Goal: Information Seeking & Learning: Learn about a topic

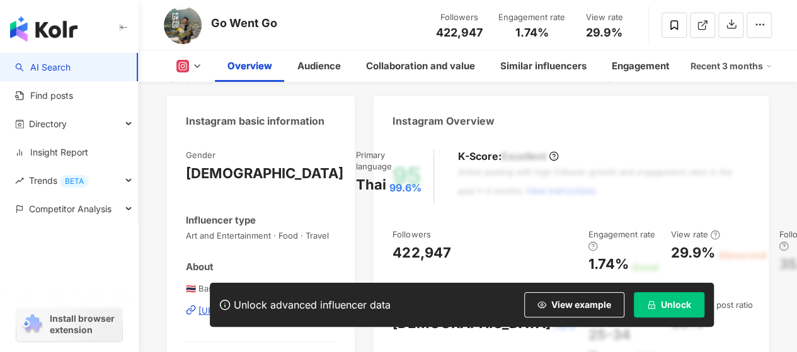
click at [664, 309] on span "Unlock" at bounding box center [676, 305] width 30 height 10
click at [684, 311] on button "Unlock" at bounding box center [669, 304] width 71 height 25
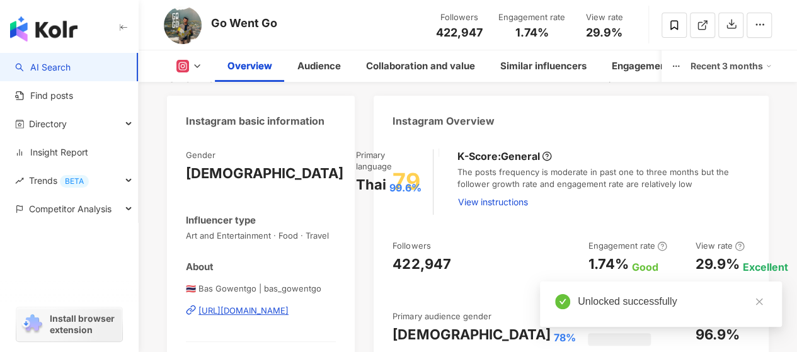
click at [553, 32] on div "1.74%" at bounding box center [531, 32] width 67 height 13
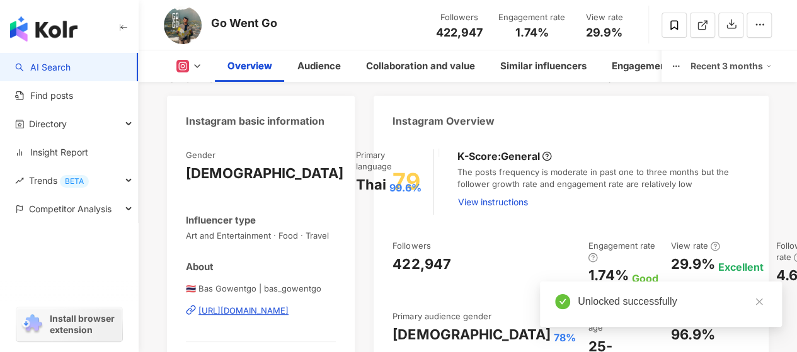
click at [462, 223] on div "79 K-Score : General The posts frequency is moderate in past one to three month…" at bounding box center [571, 284] width 395 height 294
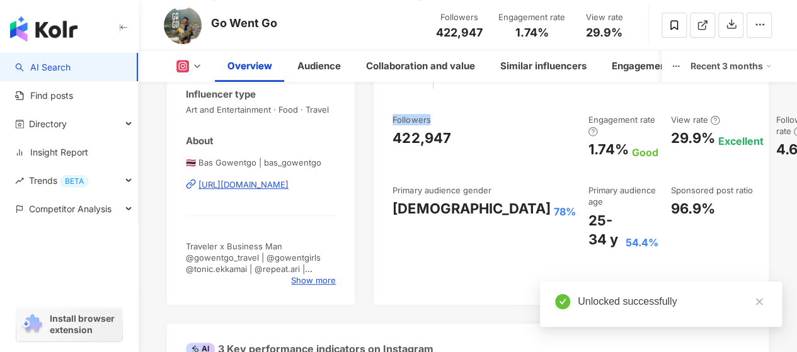
drag, startPoint x: 394, startPoint y: 222, endPoint x: 468, endPoint y: 224, distance: 74.4
click at [468, 224] on div "79 K-Score : General The posts frequency is moderate in past one to three month…" at bounding box center [571, 158] width 395 height 294
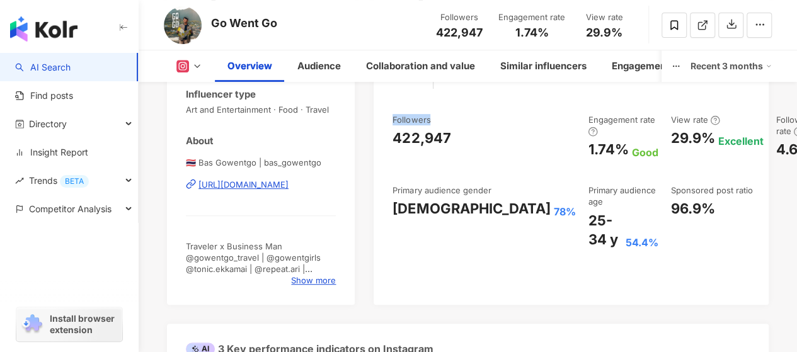
click at [468, 227] on div "Followers 422,947 Engagement rate 1.74% Good View rate 29.9% Excellent Follower…" at bounding box center [571, 181] width 357 height 135
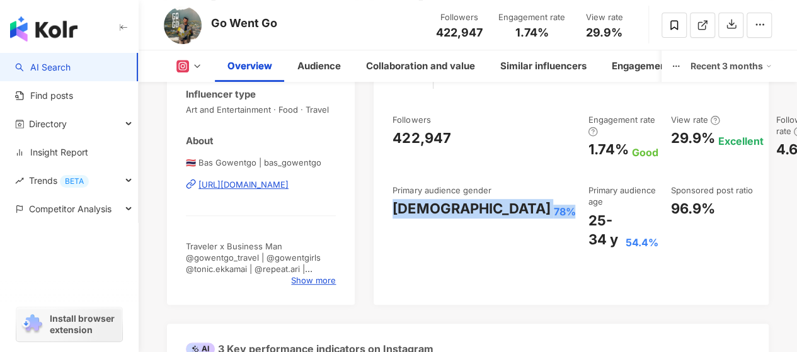
click at [412, 219] on div "[DEMOGRAPHIC_DATA]" at bounding box center [472, 209] width 158 height 20
click at [405, 215] on div "[DEMOGRAPHIC_DATA]" at bounding box center [472, 209] width 158 height 20
click at [462, 217] on div "[DEMOGRAPHIC_DATA] 78%" at bounding box center [484, 209] width 183 height 20
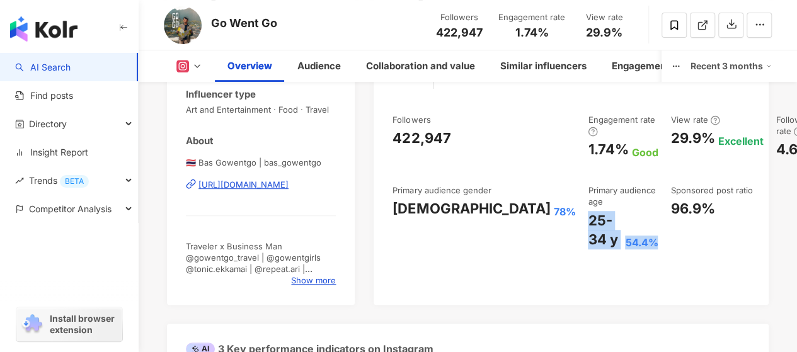
drag, startPoint x: 495, startPoint y: 215, endPoint x: 560, endPoint y: 248, distance: 72.4
click at [560, 248] on div "Followers 422,947 Engagement rate 1.74% Good View rate 29.9% Excellent Follower…" at bounding box center [571, 181] width 357 height 135
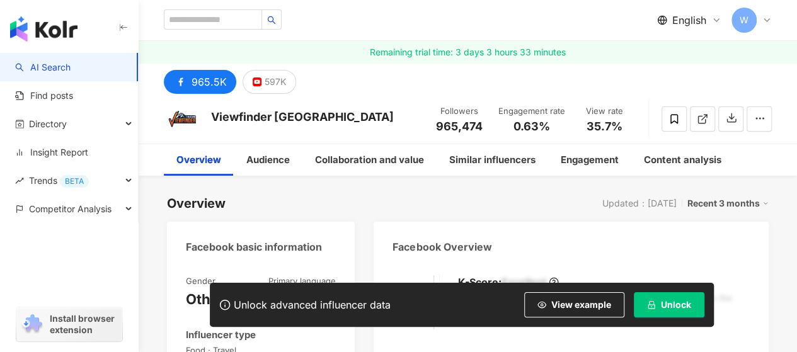
click at [670, 304] on span "Unlock" at bounding box center [676, 305] width 30 height 10
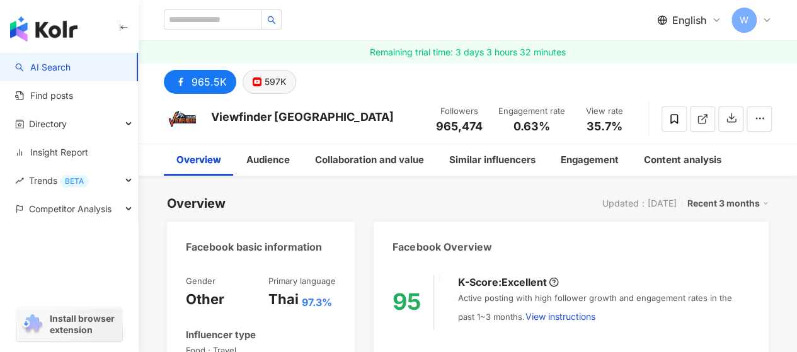
click at [272, 82] on div "597K" at bounding box center [275, 82] width 21 height 18
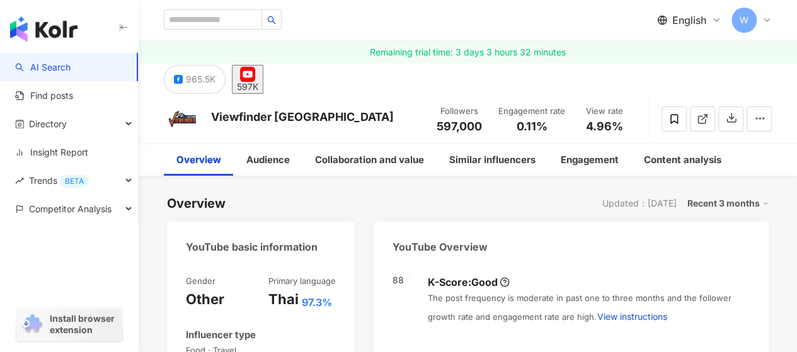
click at [198, 84] on div "965.5K" at bounding box center [201, 80] width 30 height 18
click at [190, 76] on div "965.5K" at bounding box center [201, 80] width 30 height 18
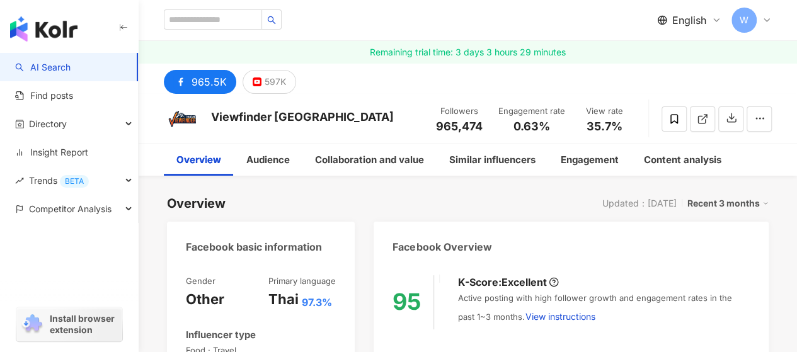
click at [502, 238] on div "Facebook Overview" at bounding box center [571, 242] width 395 height 41
click at [522, 204] on div "Overview Updated：8/4/25 Recent 3 months" at bounding box center [468, 204] width 602 height 18
click at [266, 73] on div "597K" at bounding box center [275, 82] width 21 height 18
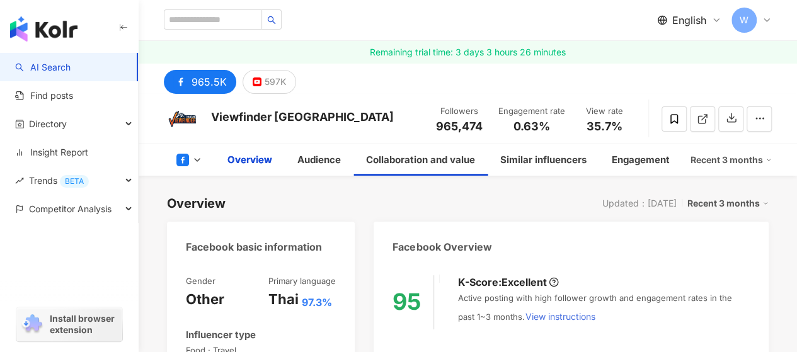
scroll to position [63, 0]
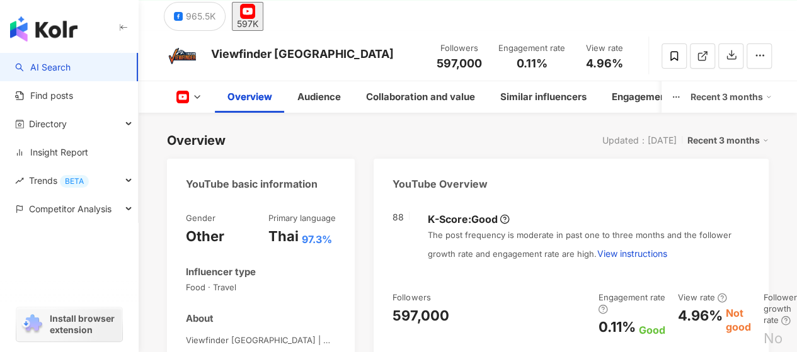
click at [598, 318] on div "0.11%" at bounding box center [616, 328] width 37 height 20
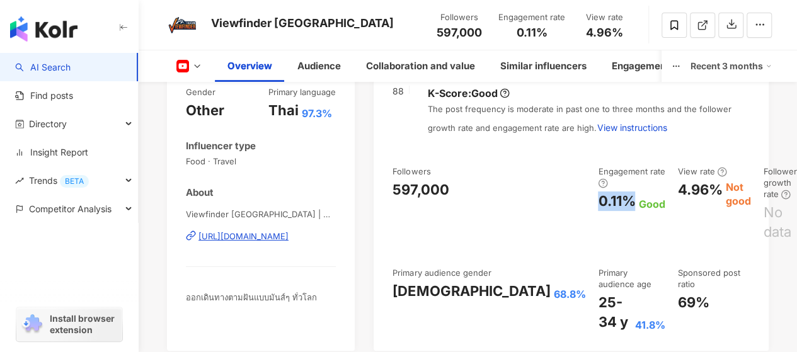
copy div "0.11%"
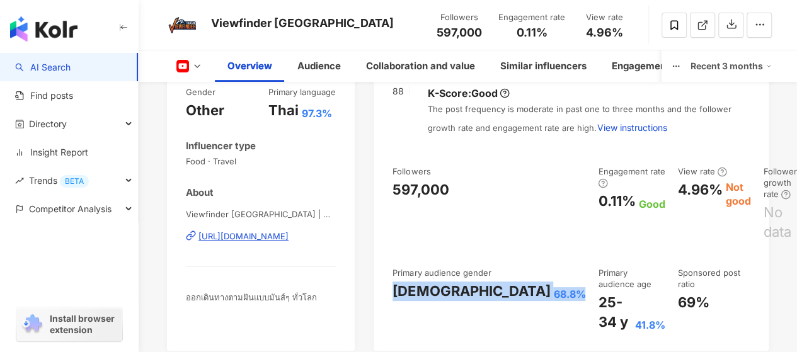
drag, startPoint x: 435, startPoint y: 272, endPoint x: 457, endPoint y: 272, distance: 22.1
click at [457, 272] on div "88 K-Score : Good The post frequency is moderate in past one to three months an…" at bounding box center [571, 212] width 395 height 277
copy div "Male 68.8%"
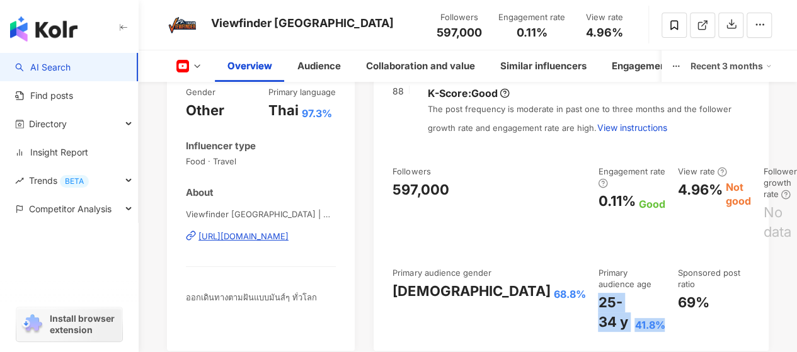
drag, startPoint x: 487, startPoint y: 266, endPoint x: 563, endPoint y: 292, distance: 80.5
click at [598, 293] on div "25-34 y 41.8%" at bounding box center [631, 312] width 67 height 39
copy div "25-34 y 41.8%"
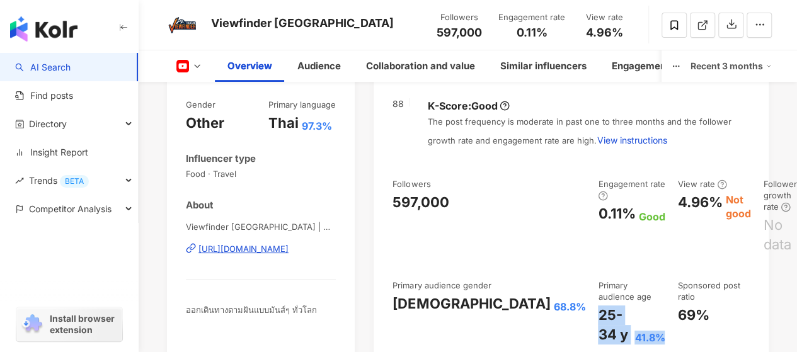
paste input "**********"
type input "**********"
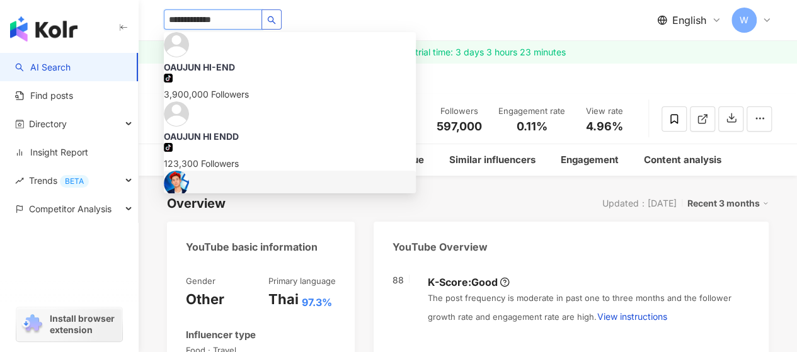
scroll to position [0, 0]
click at [189, 171] on img at bounding box center [176, 183] width 25 height 25
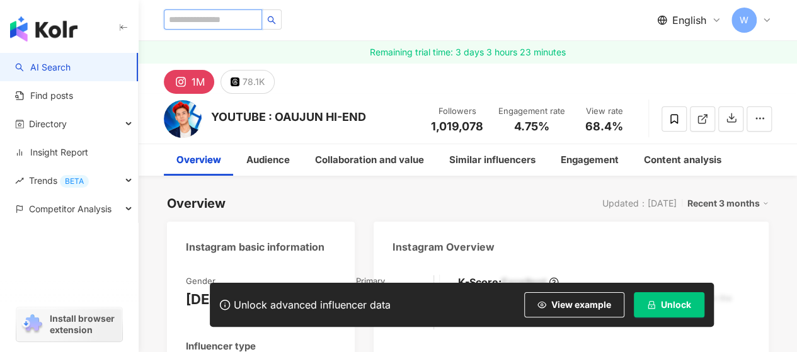
click at [256, 10] on input "search" at bounding box center [213, 19] width 98 height 20
paste input "**********"
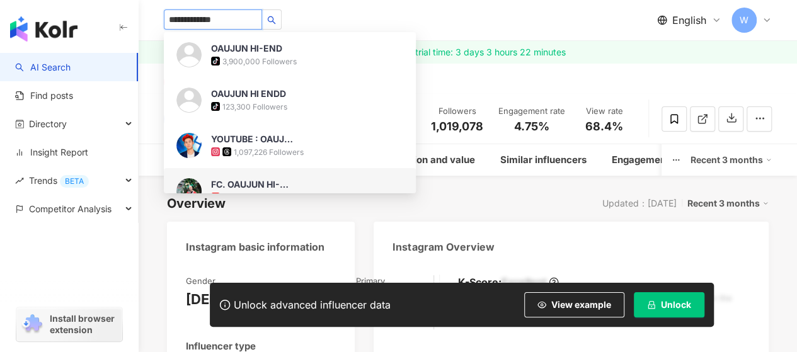
type input "**********"
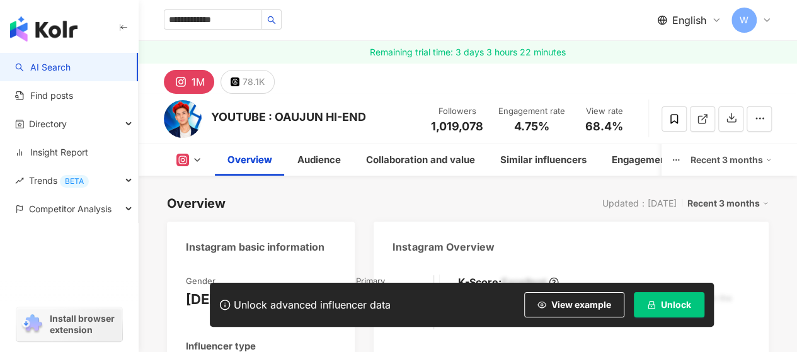
click at [657, 306] on button "Unlock" at bounding box center [669, 304] width 71 height 25
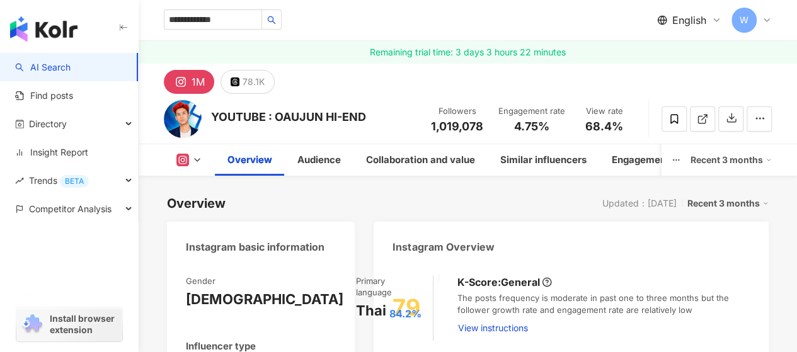
drag, startPoint x: 499, startPoint y: 141, endPoint x: 532, endPoint y: 141, distance: 32.8
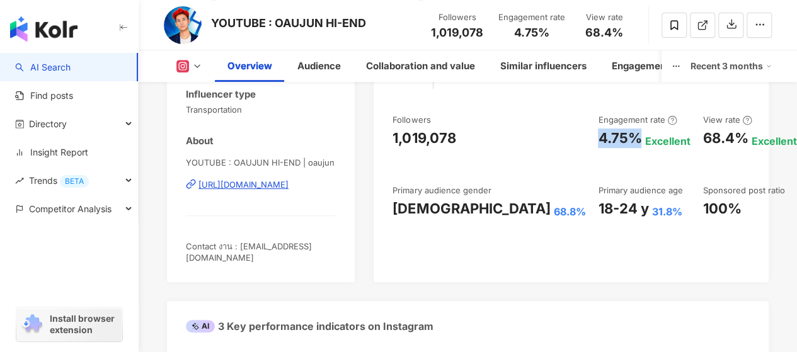
drag, startPoint x: 394, startPoint y: 221, endPoint x: 478, endPoint y: 352, distance: 155.6
click at [475, 219] on div "Female 68.8%" at bounding box center [489, 209] width 193 height 20
click at [598, 211] on div "18-24 y 31.8%" at bounding box center [644, 209] width 92 height 20
drag, startPoint x: 234, startPoint y: 12, endPoint x: 258, endPoint y: 18, distance: 24.2
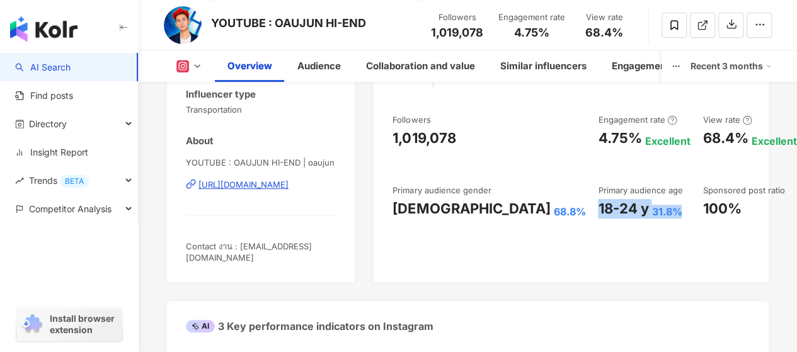
drag, startPoint x: 258, startPoint y: 18, endPoint x: 147, endPoint y: 25, distance: 110.5
